Goal: Task Accomplishment & Management: Use online tool/utility

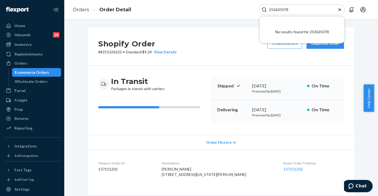
drag, startPoint x: 293, startPoint y: 9, endPoint x: 245, endPoint y: 6, distance: 48.0
click at [245, 6] on div "Orders Order Detail 253635078 No results found for 253635078" at bounding box center [221, 9] width 314 height 19
paste input "5163843"
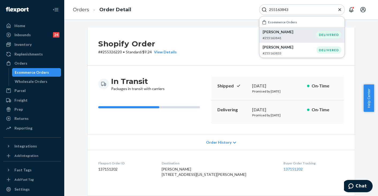
type input "255163843"
click at [285, 36] on p "#255163841" at bounding box center [290, 38] width 54 height 5
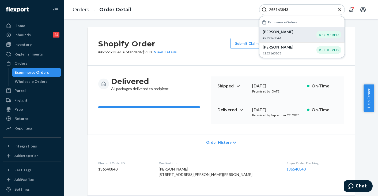
click at [339, 9] on icon "Close Search" at bounding box center [339, 9] width 3 height 3
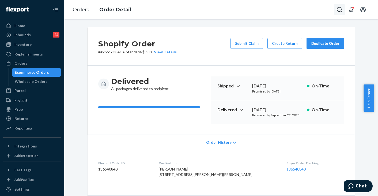
click at [339, 9] on icon "Open Search Box" at bounding box center [339, 9] width 6 height 6
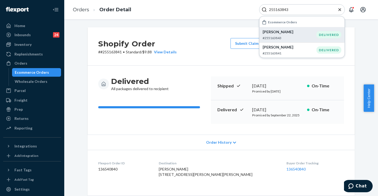
type input "255163843"
click at [287, 36] on p "#255163843" at bounding box center [290, 38] width 54 height 5
click at [339, 9] on icon "Close Search" at bounding box center [339, 9] width 3 height 3
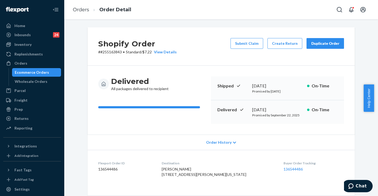
click at [327, 44] on div "Duplicate Order" at bounding box center [325, 43] width 28 height 5
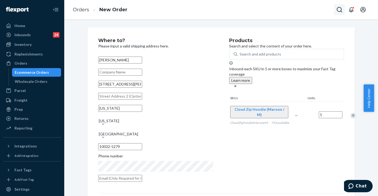
click at [341, 9] on icon "Open Search Box" at bounding box center [339, 9] width 6 height 6
type input "255197155"
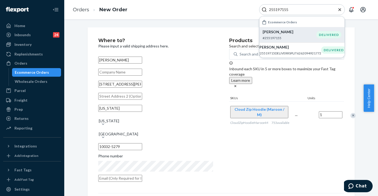
click at [278, 32] on p "[PERSON_NAME]" at bounding box center [290, 31] width 54 height 5
